Goal: Task Accomplishment & Management: Use online tool/utility

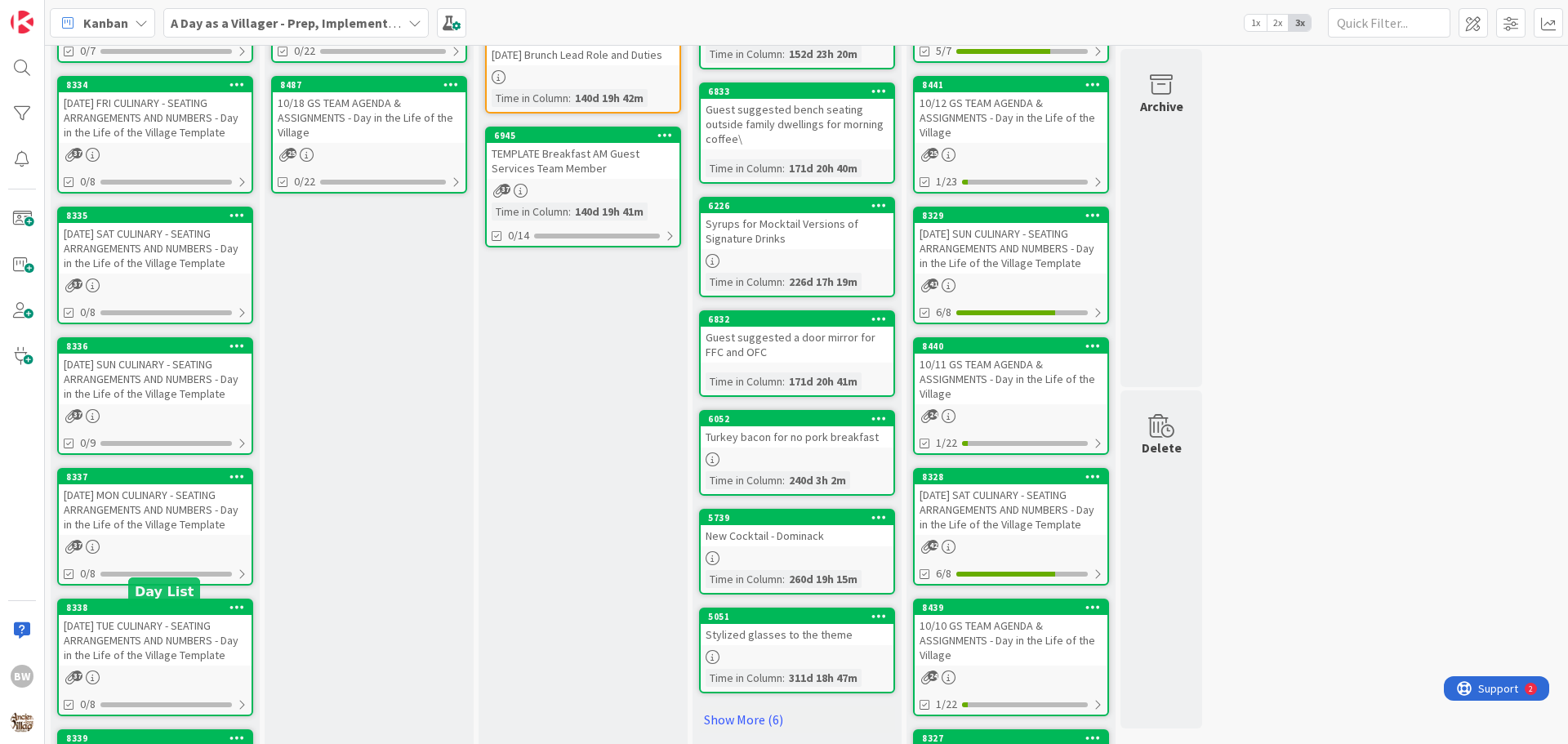
scroll to position [422, 0]
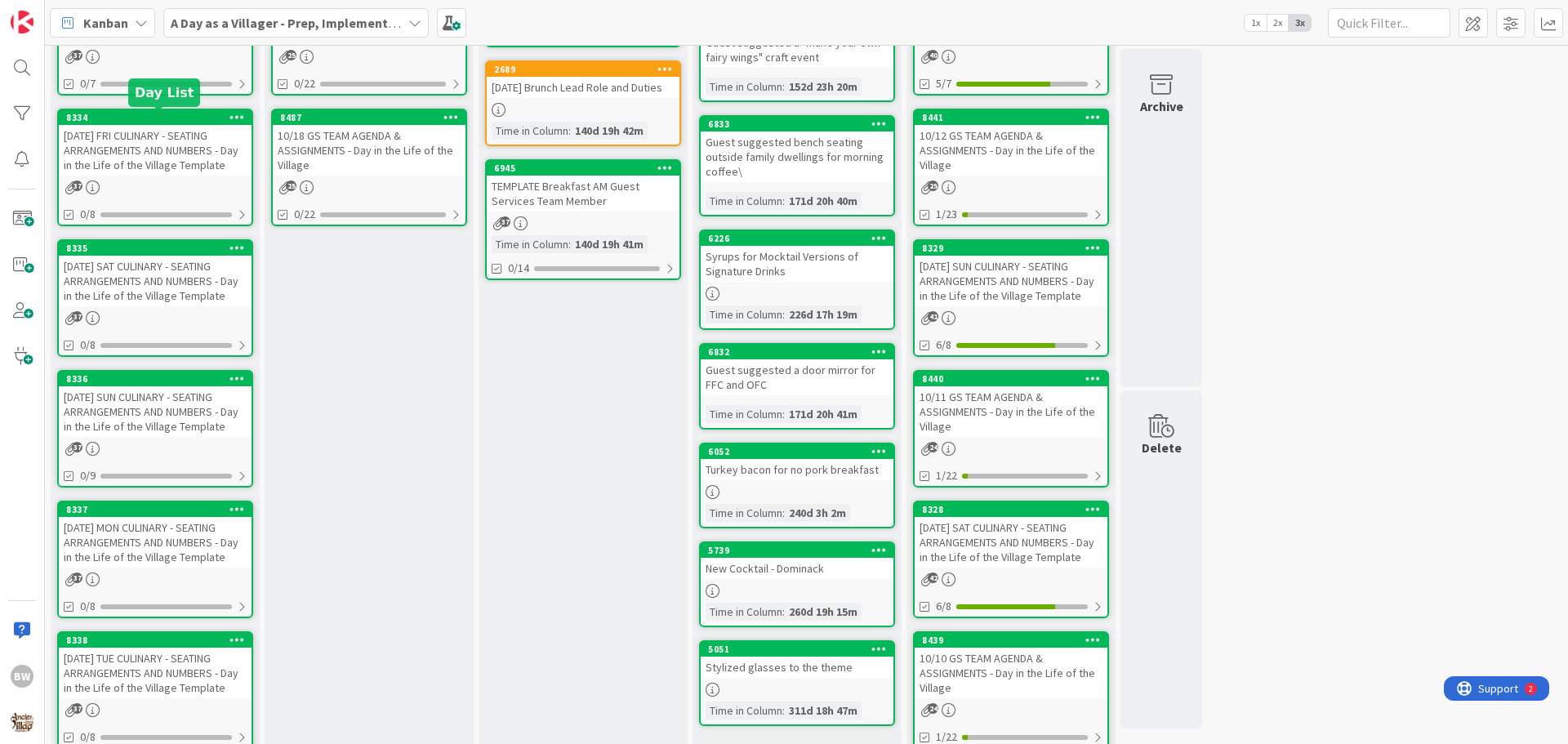
click at [146, 116] on div "8334" at bounding box center [159, 117] width 185 height 11
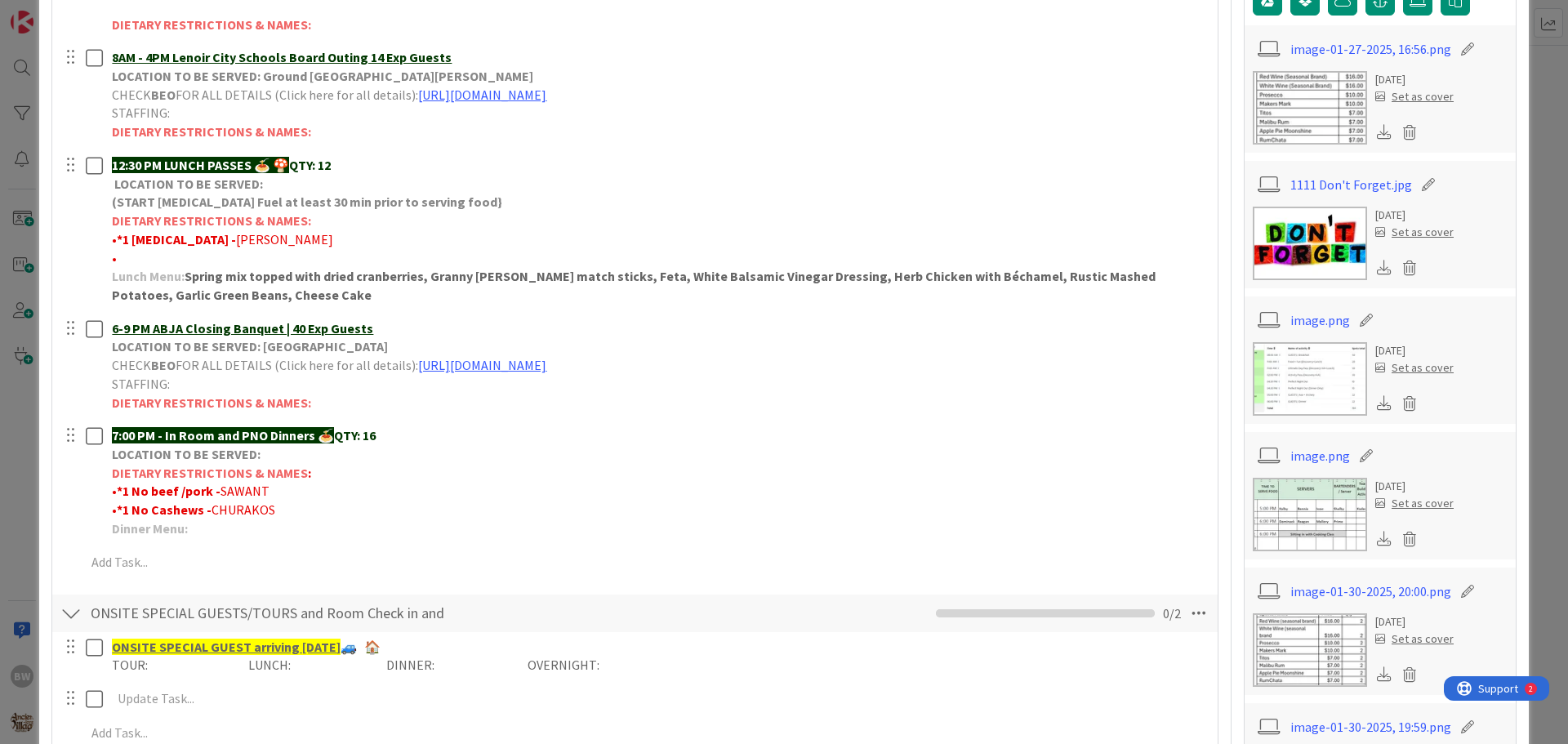
scroll to position [490, 0]
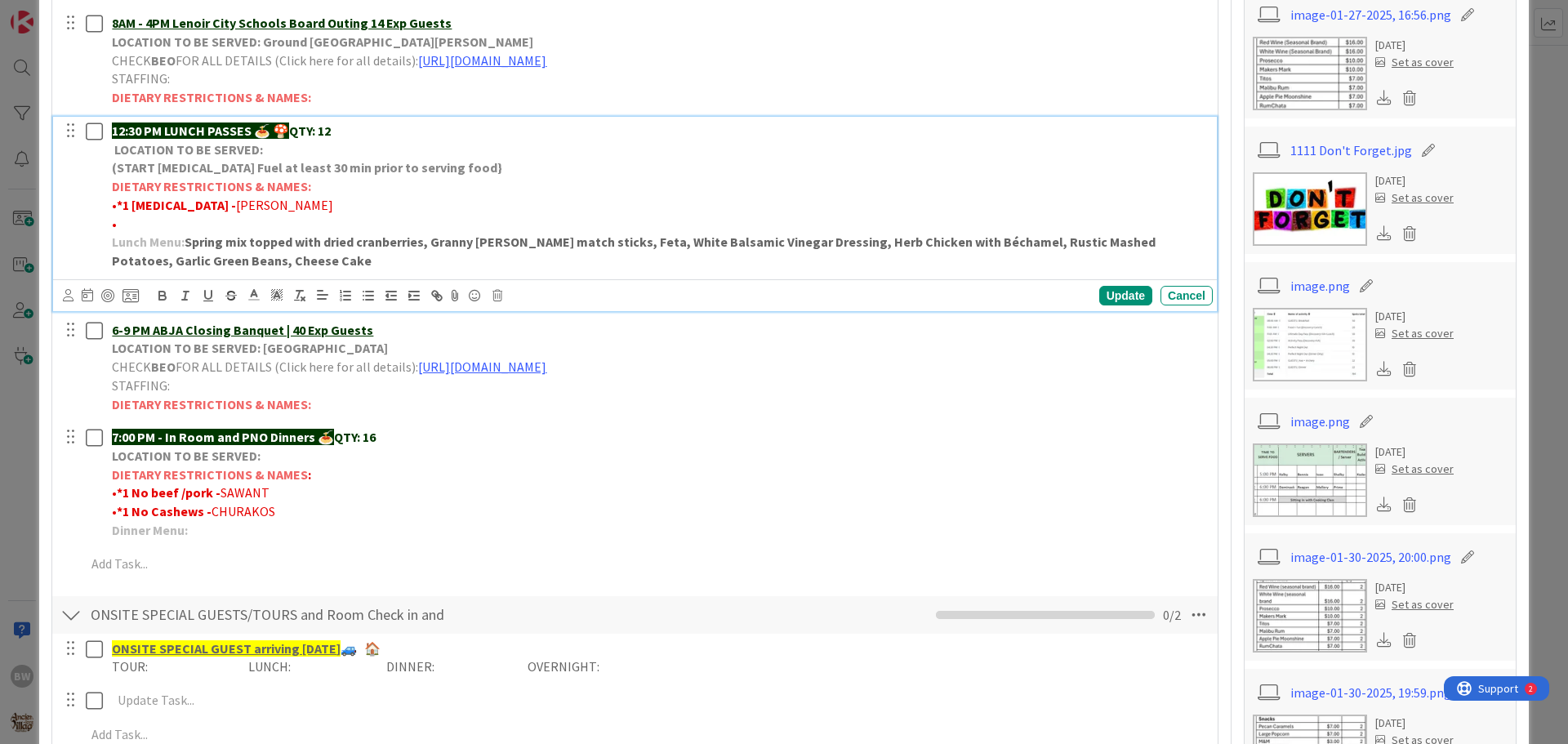
drag, startPoint x: 112, startPoint y: 187, endPoint x: 309, endPoint y: 214, distance: 198.8
click at [309, 214] on div "12:30 PM LUNCH PASSES 🍝 🍄 QTY: 12 LOCATION TO BE SERVED: (START [MEDICAL_DATA] …" at bounding box center [659, 195] width 1108 height 159
copy div "DIETARY RESTRICTIONS & NAMES: • *1 [MEDICAL_DATA] - [PERSON_NAME] •"
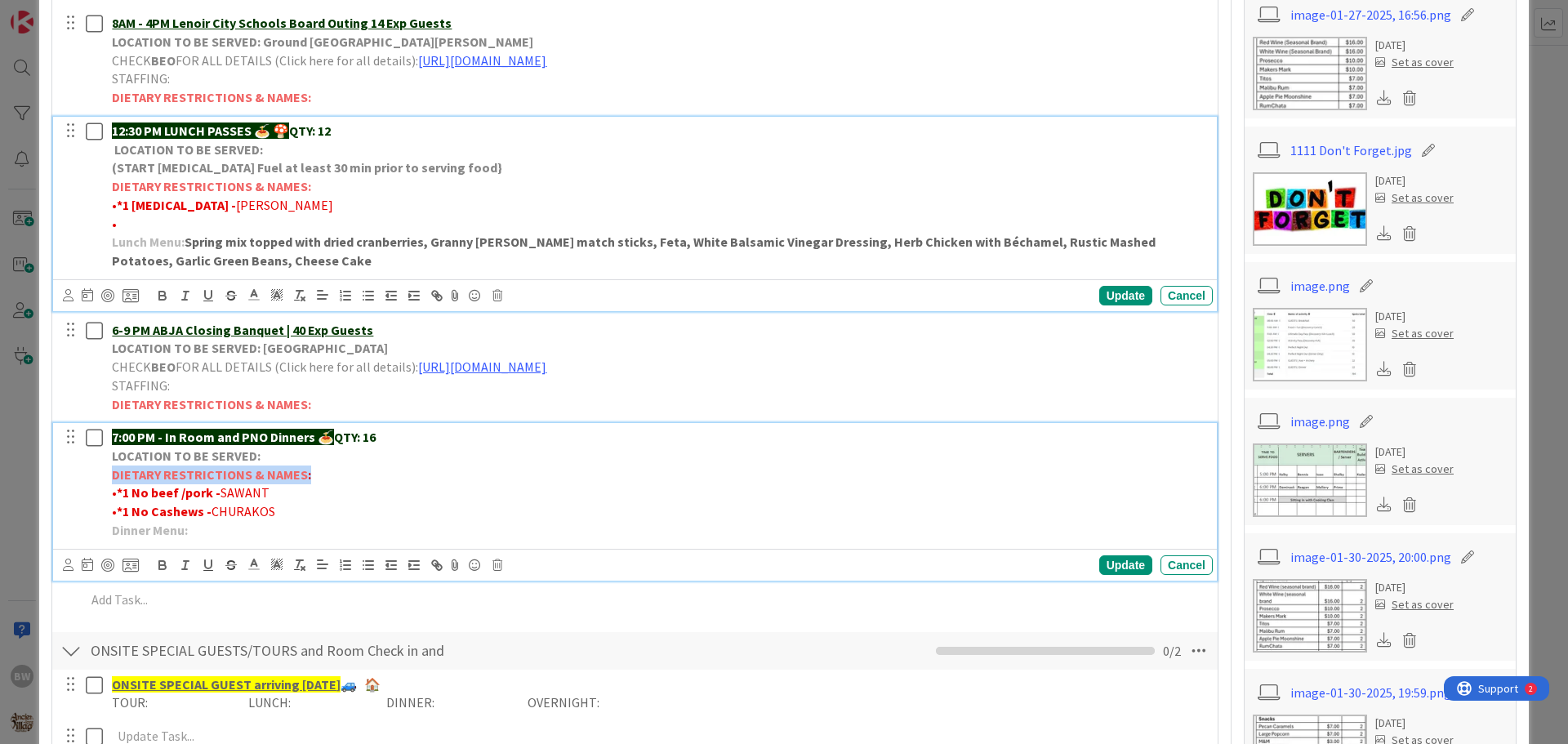
drag, startPoint x: 110, startPoint y: 475, endPoint x: 310, endPoint y: 478, distance: 200.0
click at [310, 478] on div "7:00 PM - In Room and PNO Dinners 🍝 QTY: 16 LOCATION TO BE SERVED: DIETARY REST…" at bounding box center [659, 484] width 1108 height 121
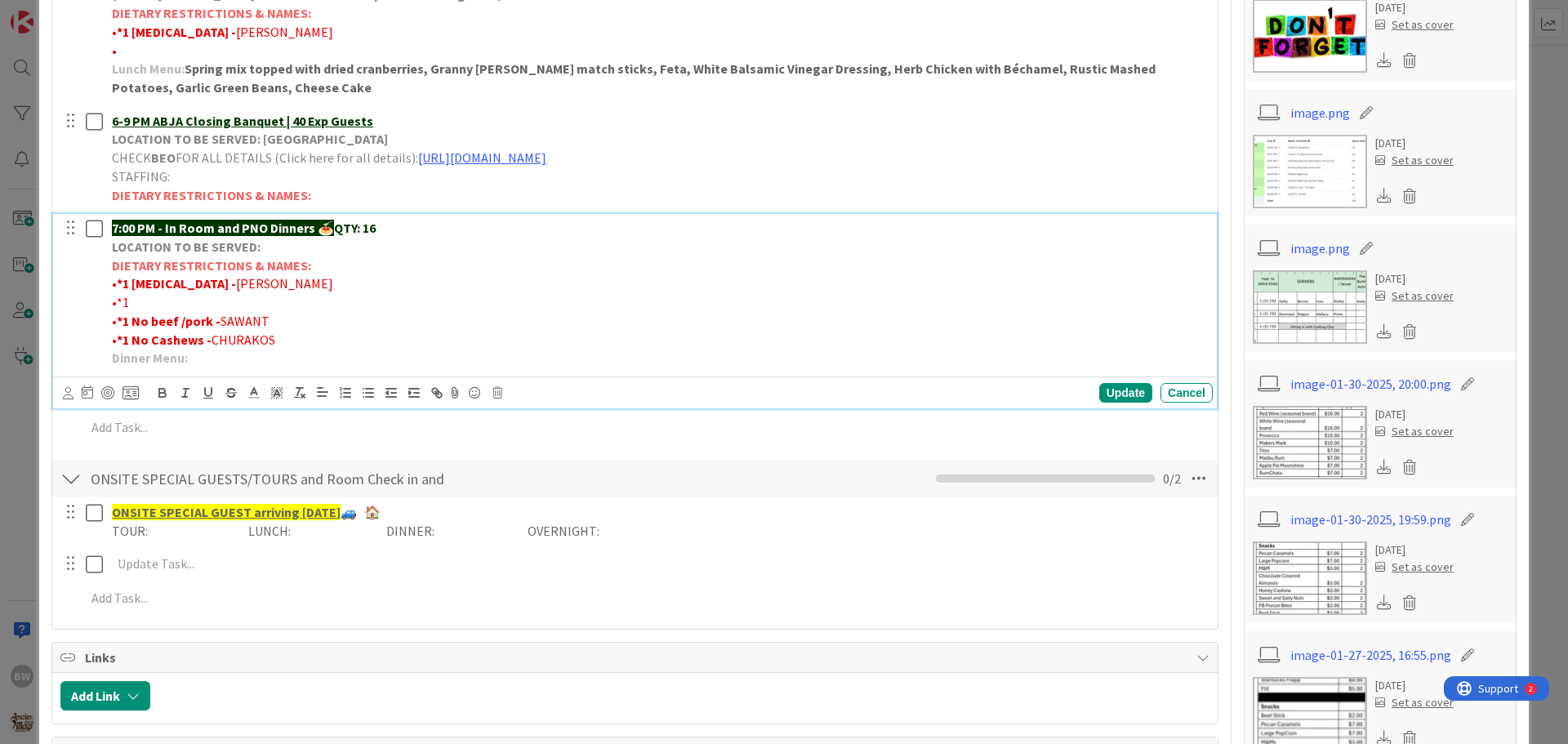
scroll to position [781, 0]
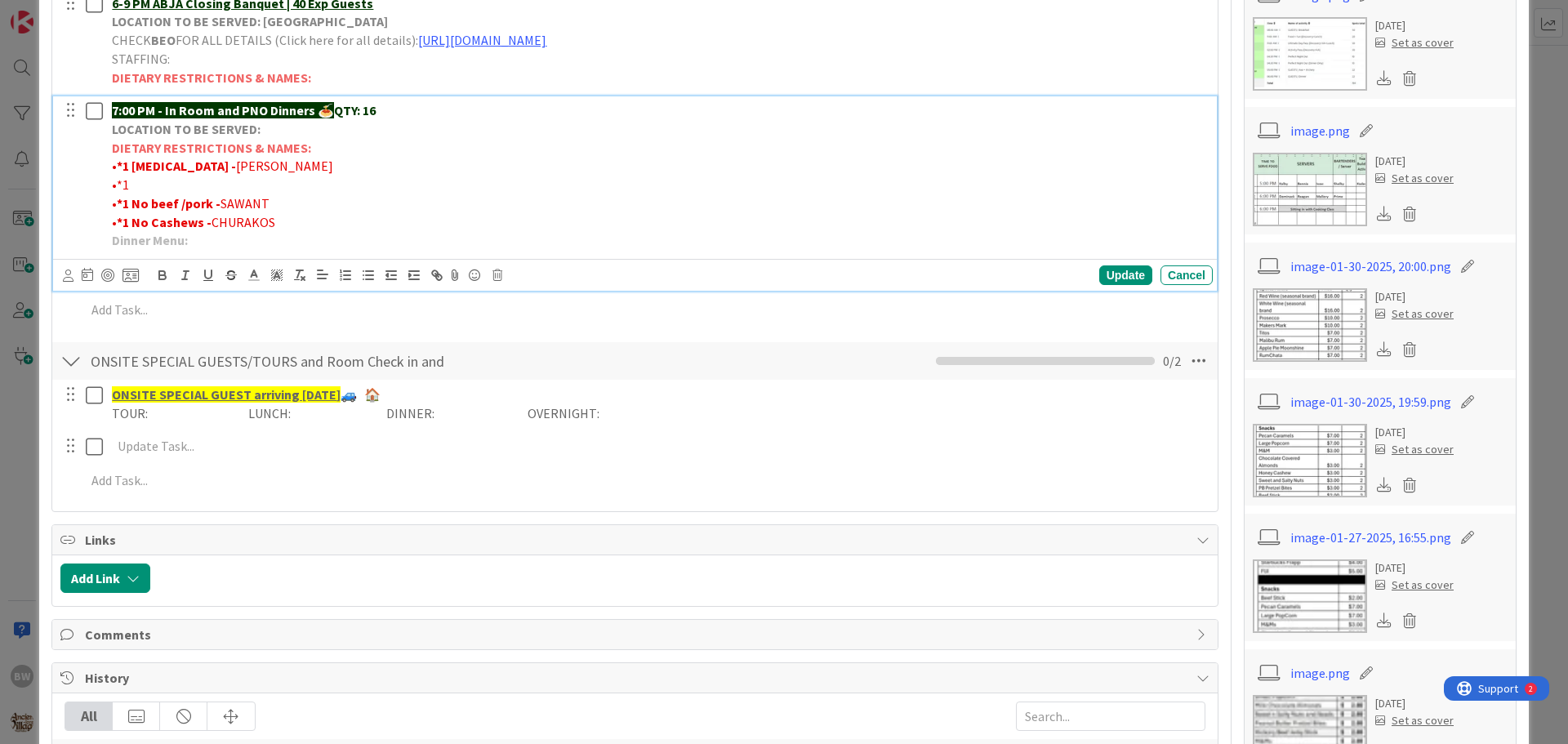
drag, startPoint x: 134, startPoint y: 183, endPoint x: 426, endPoint y: 179, distance: 292.0
click at [426, 179] on p "•*1" at bounding box center [659, 185] width 1094 height 19
click at [171, 184] on p "•*1" at bounding box center [659, 185] width 1094 height 19
click at [230, 185] on p "•*1 No broccoli/kale -" at bounding box center [659, 185] width 1094 height 19
click at [240, 179] on p "•*1 No broccoli/kale -" at bounding box center [659, 185] width 1094 height 19
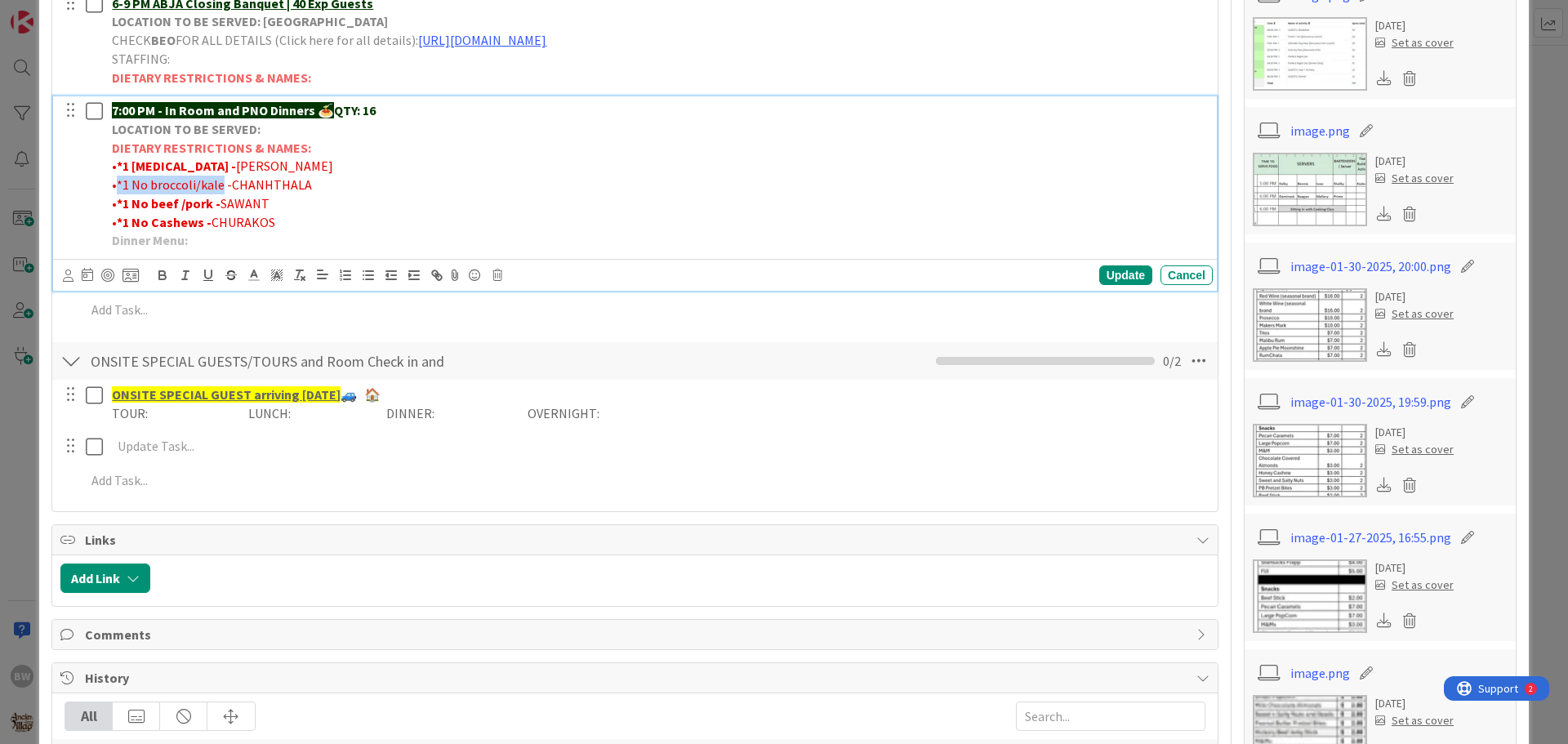
drag, startPoint x: 218, startPoint y: 184, endPoint x: 116, endPoint y: 181, distance: 102.0
click at [116, 181] on span "•*1 No broccoli/kale -CHANHTHALA" at bounding box center [212, 185] width 200 height 16
click at [161, 275] on icon "button" at bounding box center [162, 277] width 6 height 4
click at [1102, 280] on div "Update" at bounding box center [1126, 275] width 53 height 19
